Goal: Information Seeking & Learning: Learn about a topic

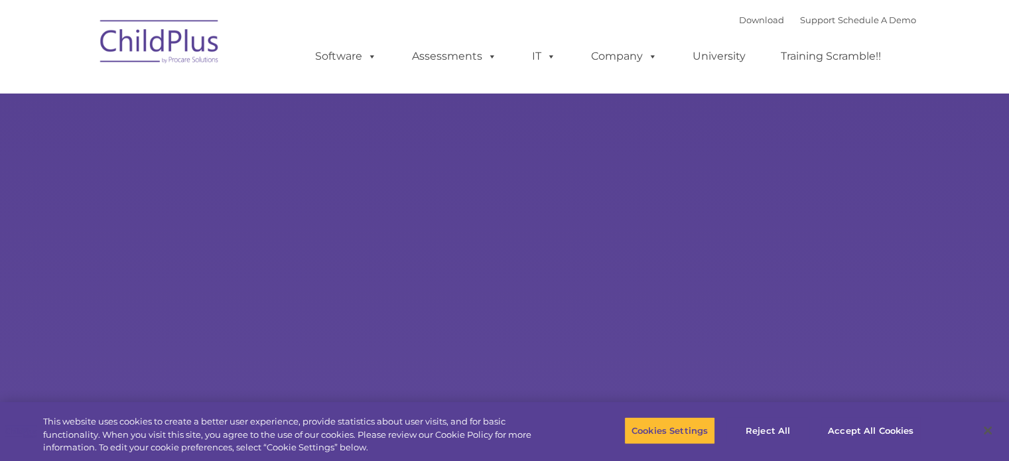
select select "MEDIUM"
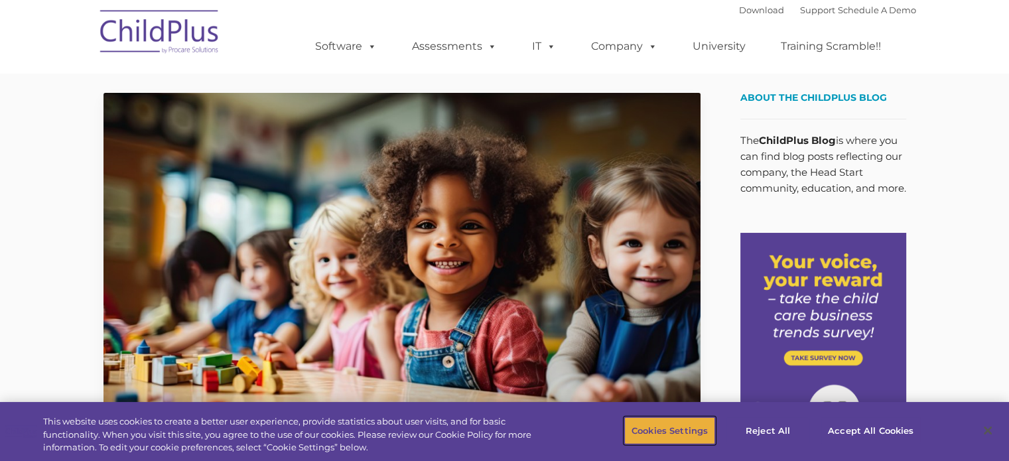
click at [677, 421] on button "Cookies Settings" at bounding box center [669, 431] width 91 height 28
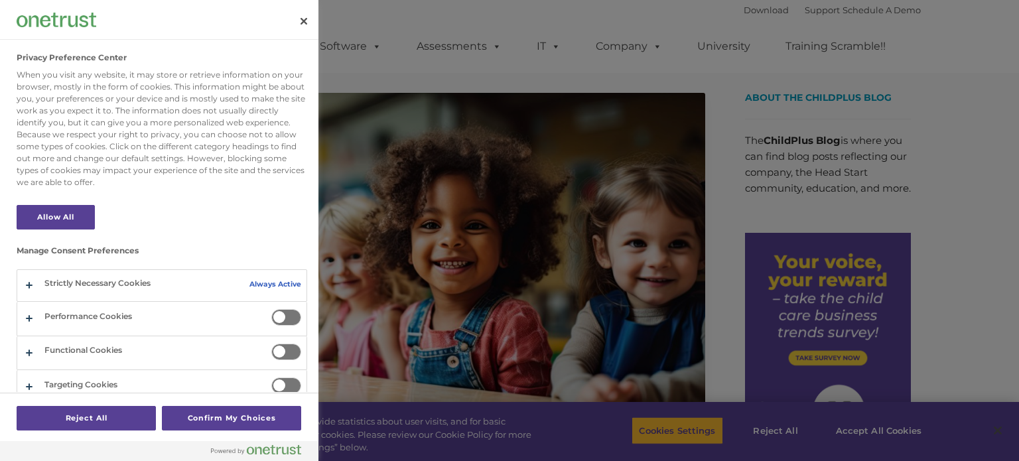
click at [281, 317] on span "Privacy Preference Center" at bounding box center [286, 317] width 30 height 17
click at [271, 309] on input "Performance Cookies" at bounding box center [271, 309] width 0 height 0
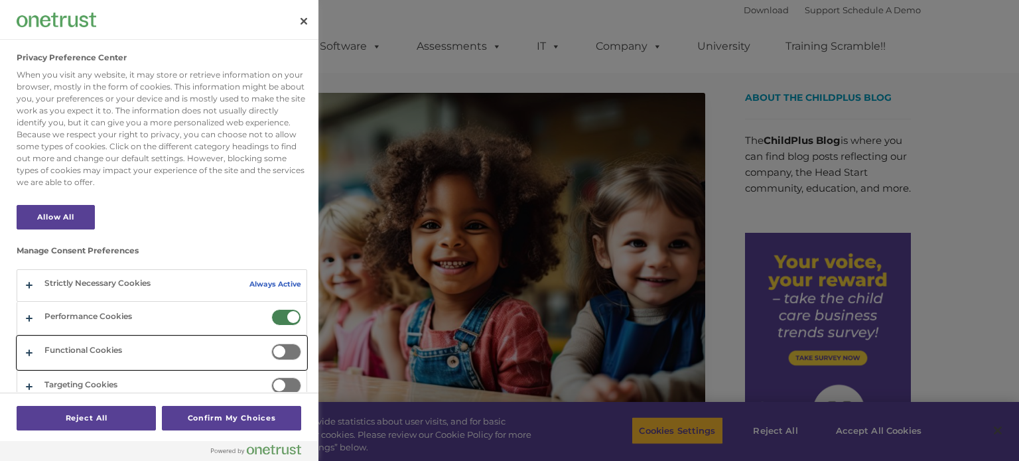
click at [35, 350] on button "Privacy Preference Center" at bounding box center [161, 352] width 289 height 33
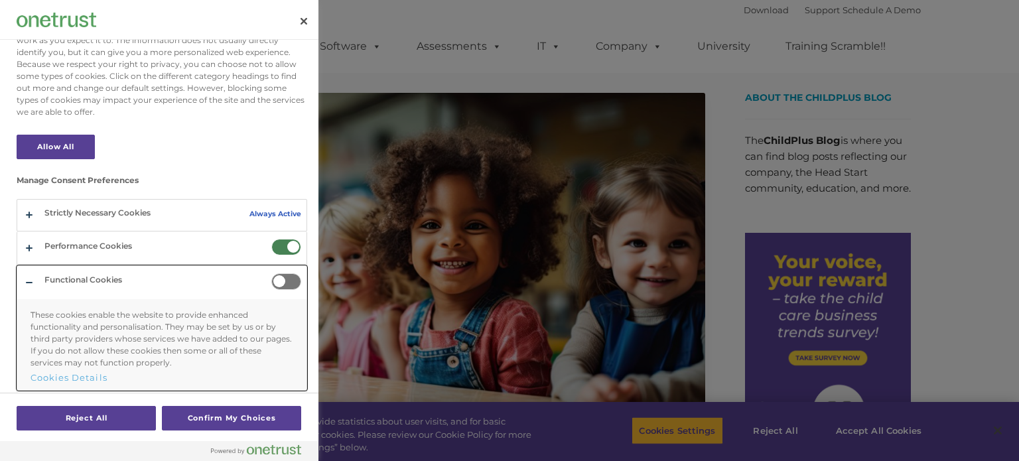
scroll to position [102, 0]
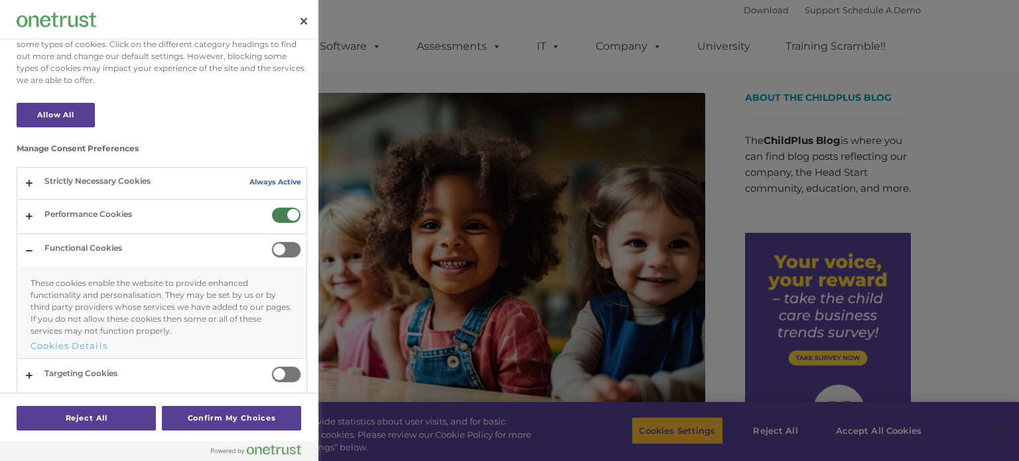
click at [277, 248] on span "Privacy Preference Center" at bounding box center [286, 250] width 30 height 17
click at [271, 242] on input "Functional Cookies" at bounding box center [271, 242] width 0 height 0
click at [37, 372] on button "Privacy Preference Center" at bounding box center [161, 375] width 289 height 33
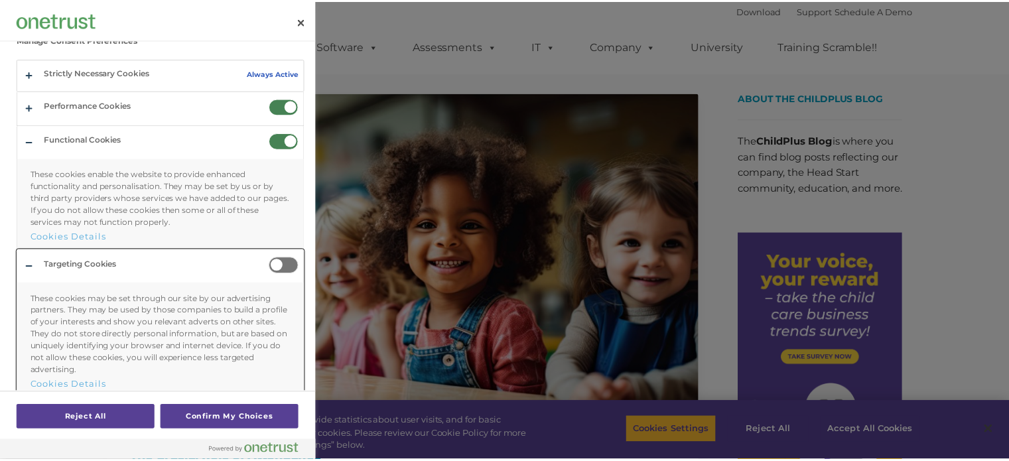
scroll to position [217, 0]
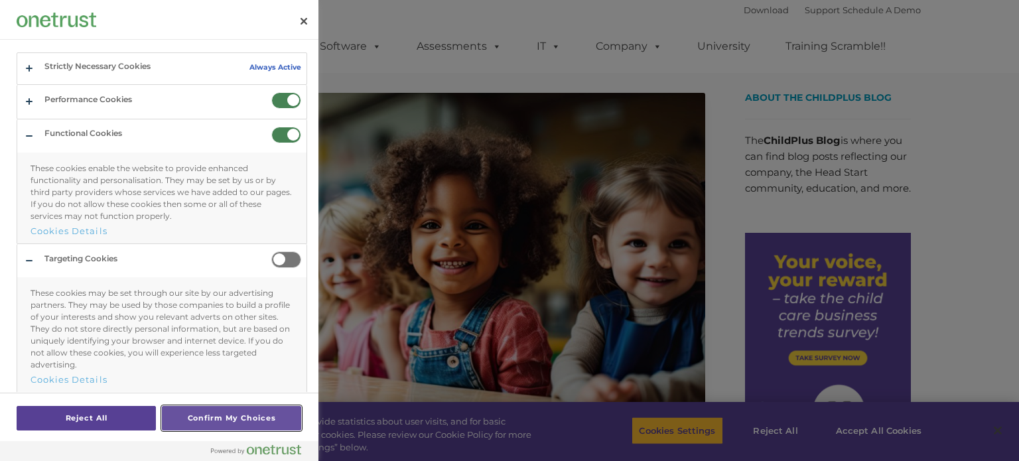
click at [247, 412] on button "Confirm My Choices" at bounding box center [231, 418] width 139 height 25
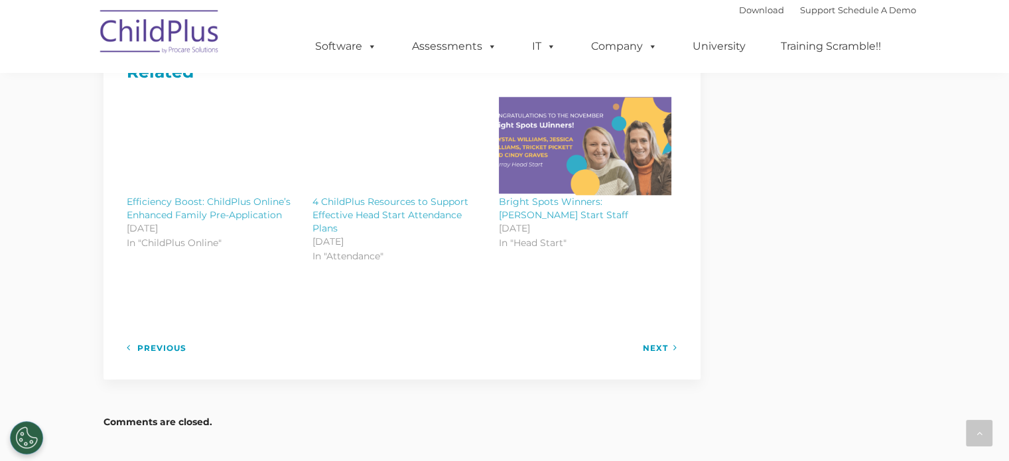
scroll to position [1435, 0]
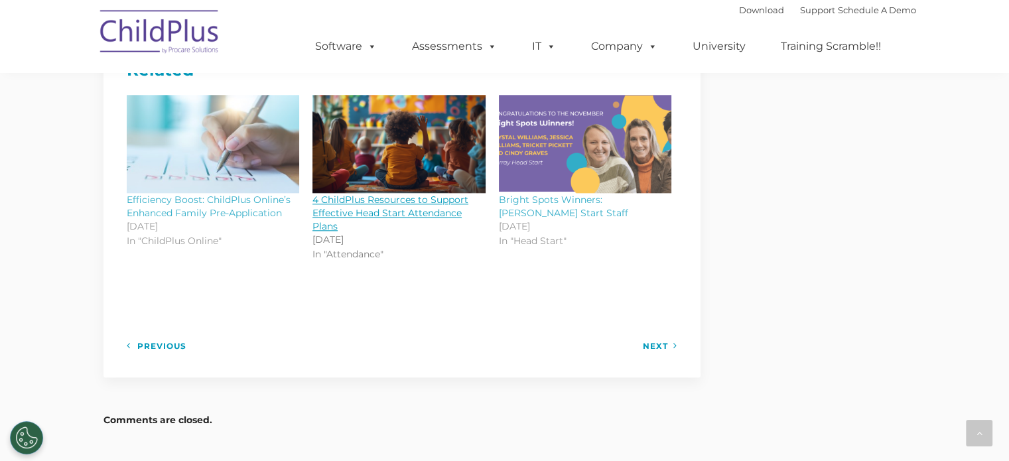
click at [401, 203] on link "4 ChildPlus Resources to Support Effective Head Start Attendance Plans" at bounding box center [391, 213] width 156 height 38
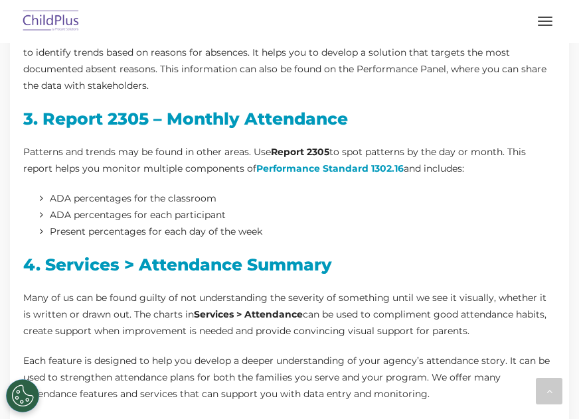
scroll to position [749, 0]
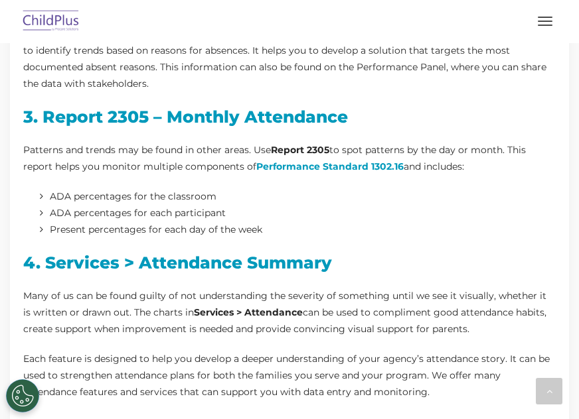
click at [50, 196] on li "ADA percentages for the classroom" at bounding box center [303, 196] width 506 height 17
click at [38, 198] on ul "ADA percentages for the classroom ADA percentages for each participant Present …" at bounding box center [289, 213] width 532 height 50
click at [39, 196] on ul "ADA percentages for the classroom ADA percentages for each participant Present …" at bounding box center [289, 213] width 532 height 50
click at [50, 214] on li "ADA percentages for each participant" at bounding box center [303, 213] width 506 height 17
click at [50, 229] on li "Present percentages for each day of the week" at bounding box center [303, 230] width 506 height 17
